Goal: Information Seeking & Learning: Learn about a topic

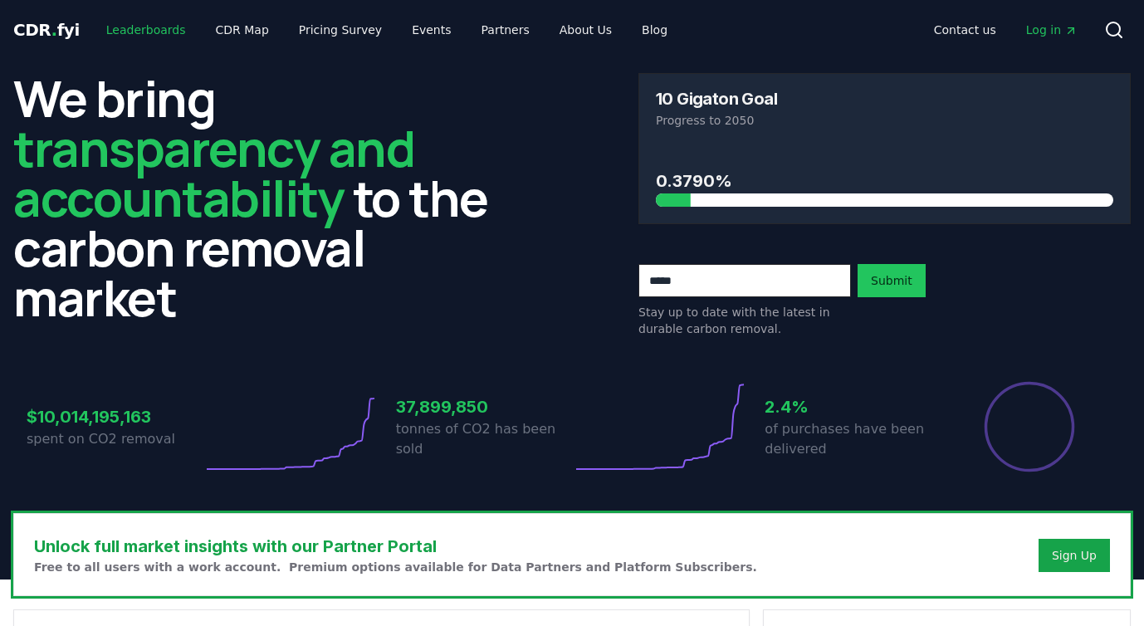
click at [125, 30] on link "Leaderboards" at bounding box center [146, 30] width 106 height 30
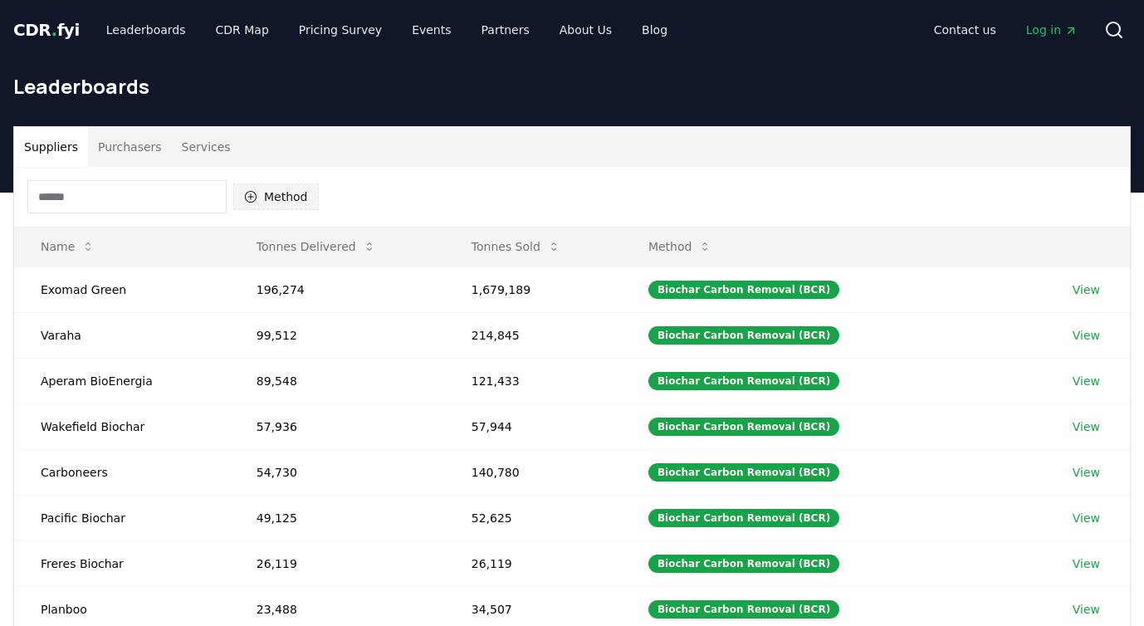
click at [273, 183] on button "Method" at bounding box center [276, 196] width 86 height 27
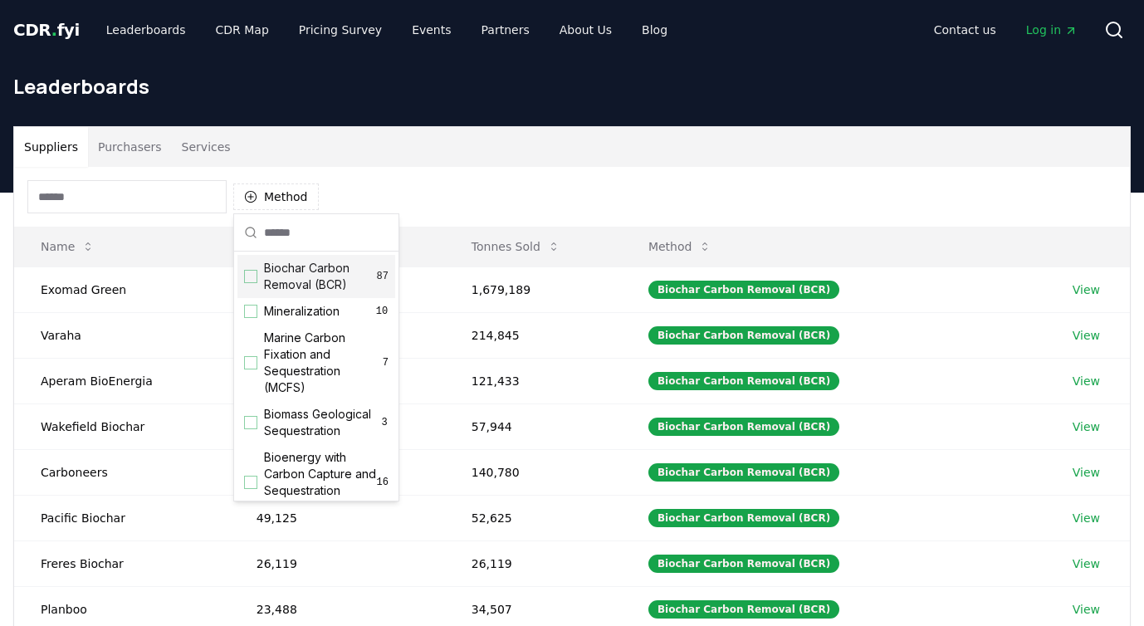
click at [296, 270] on span "Biochar Carbon Removal (BCR)" at bounding box center [320, 276] width 113 height 33
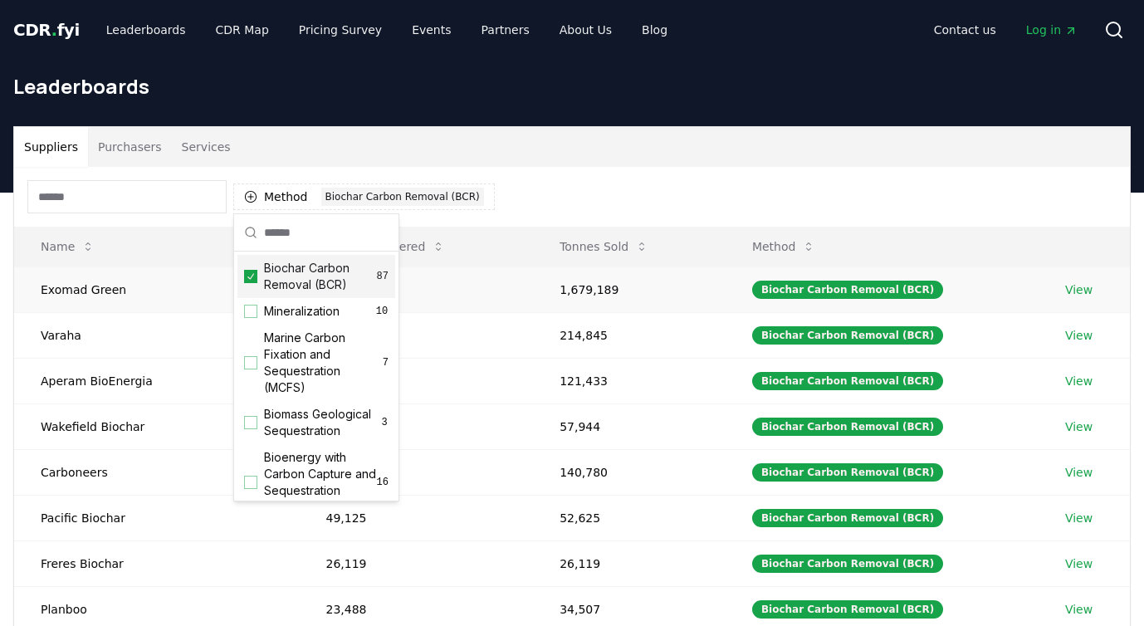
click at [159, 283] on td "Exomad Green" at bounding box center [156, 289] width 285 height 46
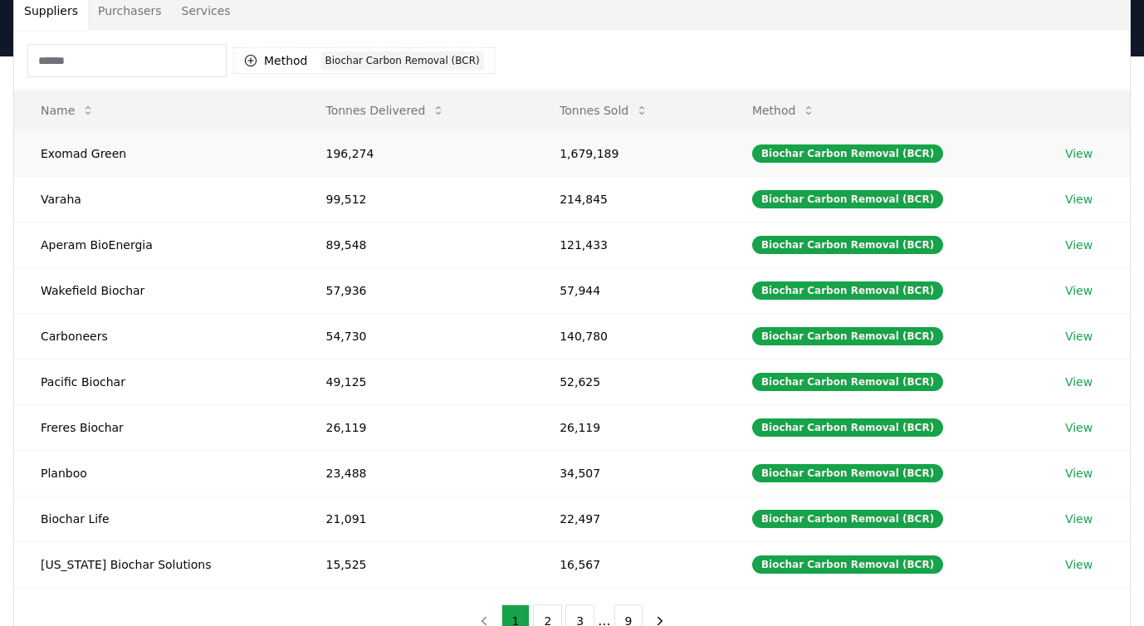
scroll to position [158, 0]
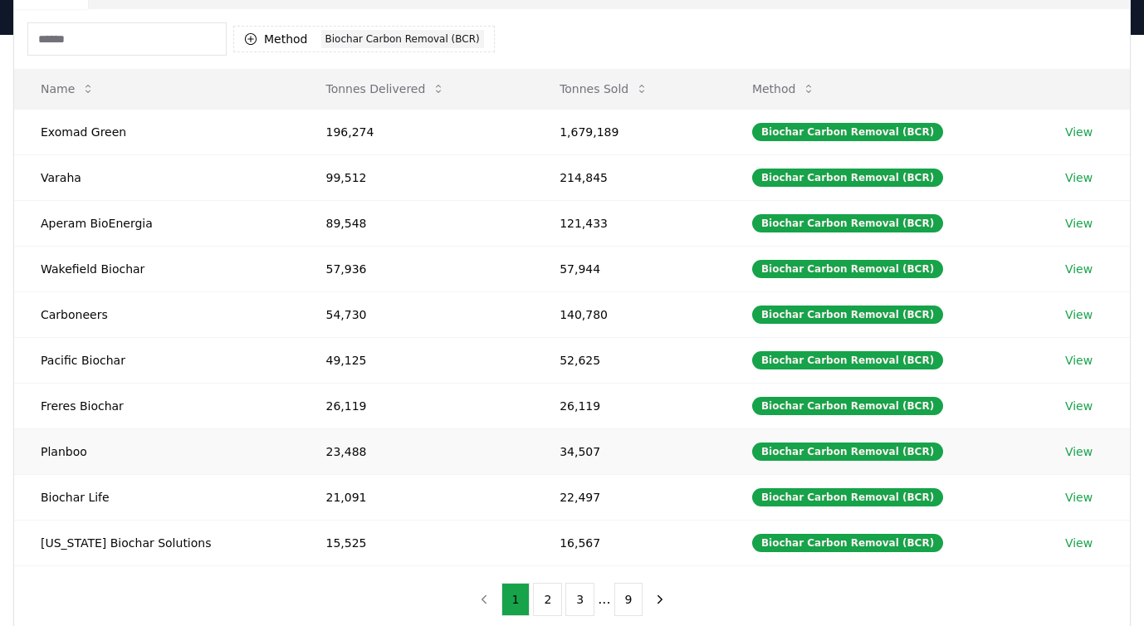
click at [163, 428] on td "Planboo" at bounding box center [156, 451] width 285 height 46
click at [548, 604] on button "2" at bounding box center [547, 599] width 29 height 33
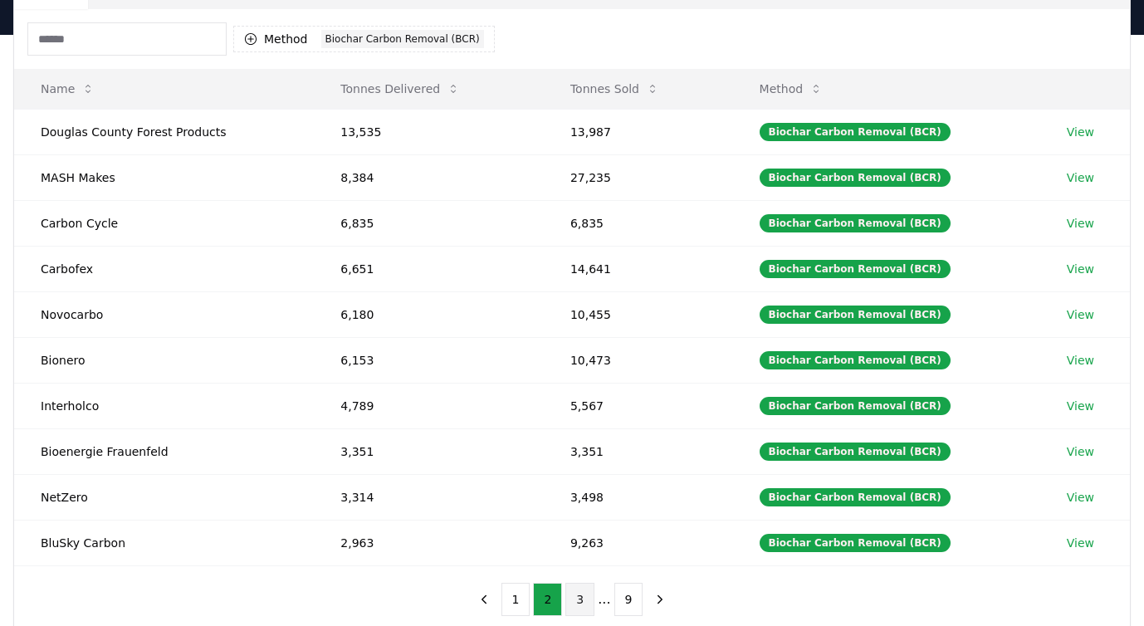
click at [576, 587] on button "3" at bounding box center [579, 599] width 29 height 33
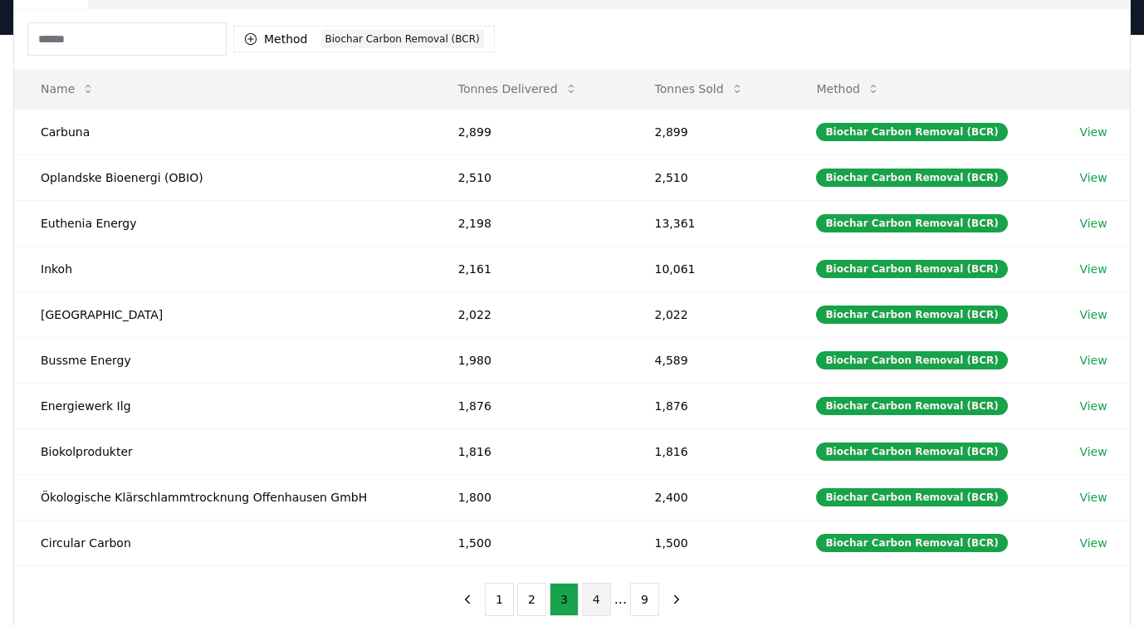
click at [600, 592] on button "4" at bounding box center [596, 599] width 29 height 33
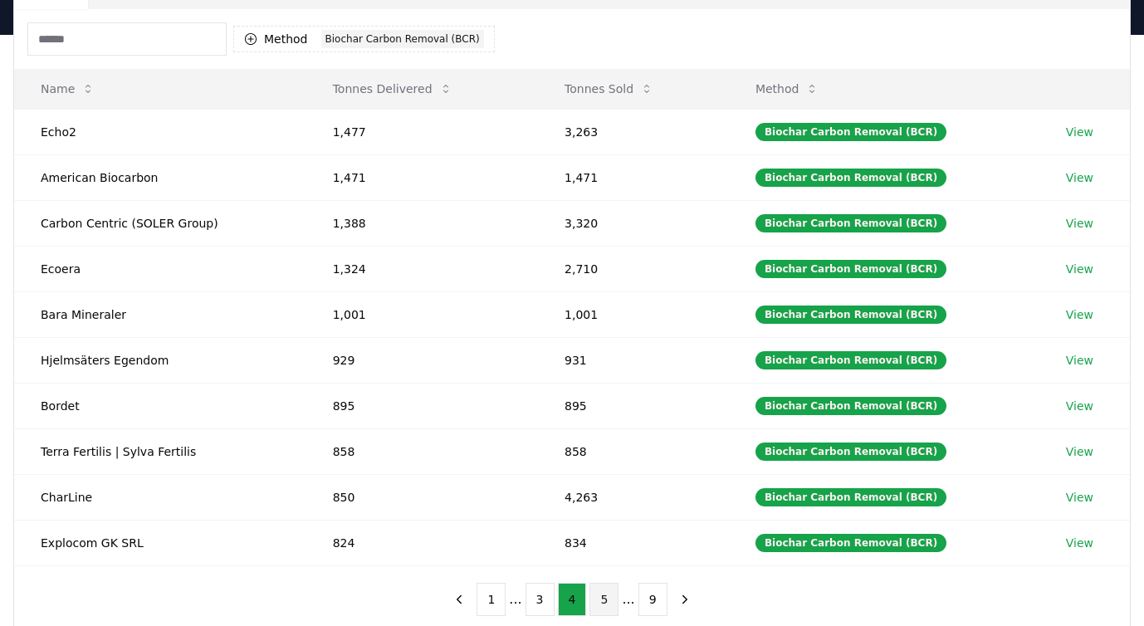
click at [599, 603] on button "5" at bounding box center [603, 599] width 29 height 33
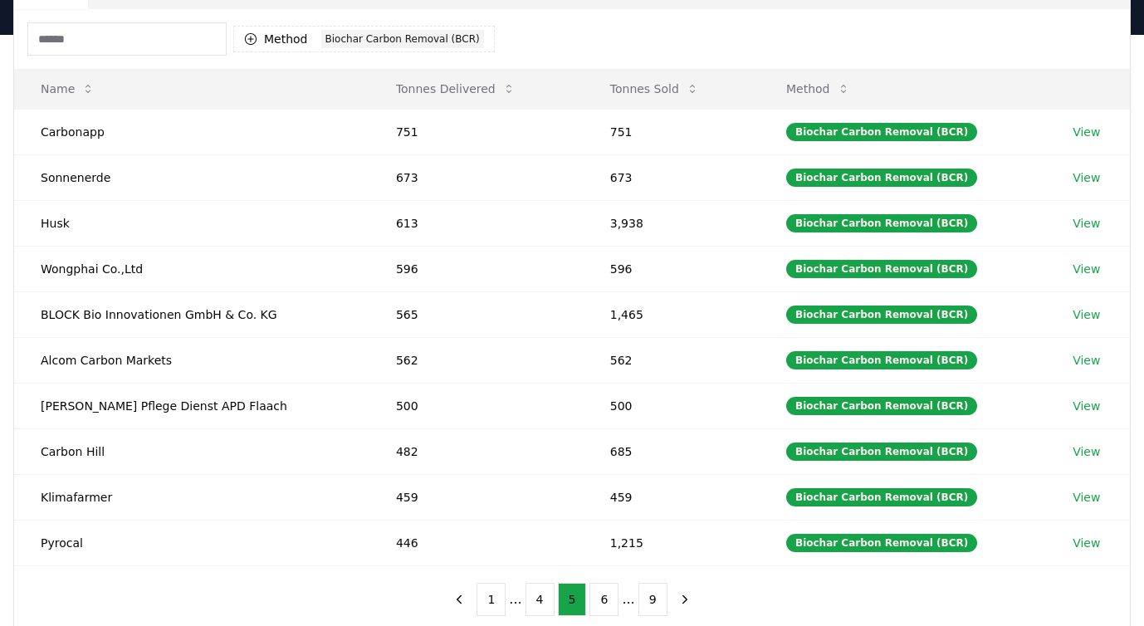
scroll to position [0, 0]
